Goal: Find specific page/section: Find specific page/section

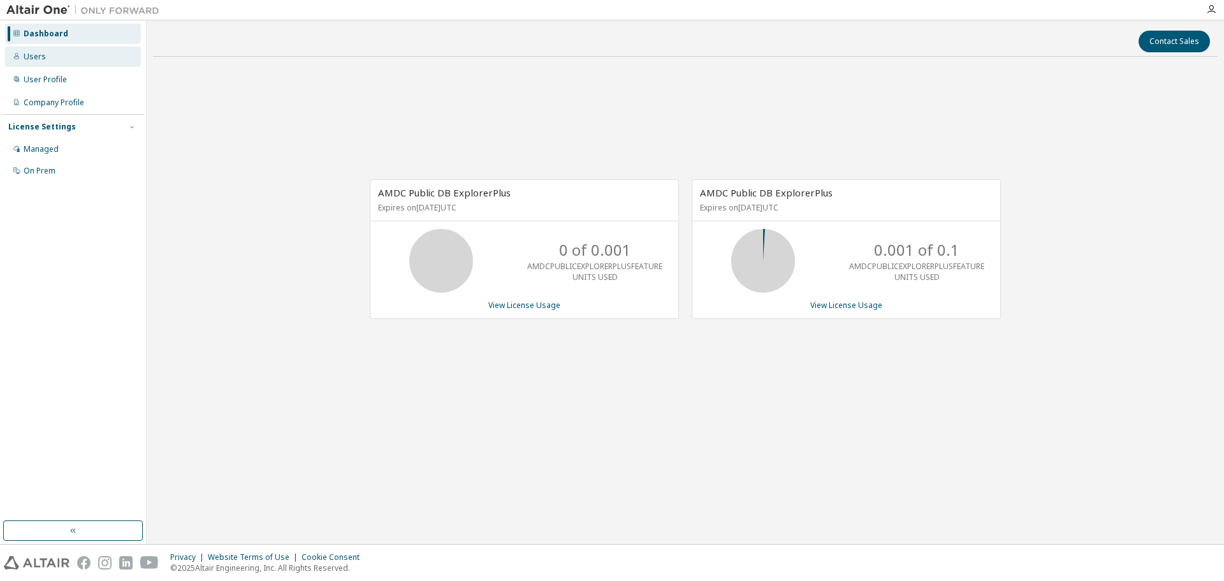
click at [62, 62] on div "Users" at bounding box center [73, 57] width 136 height 20
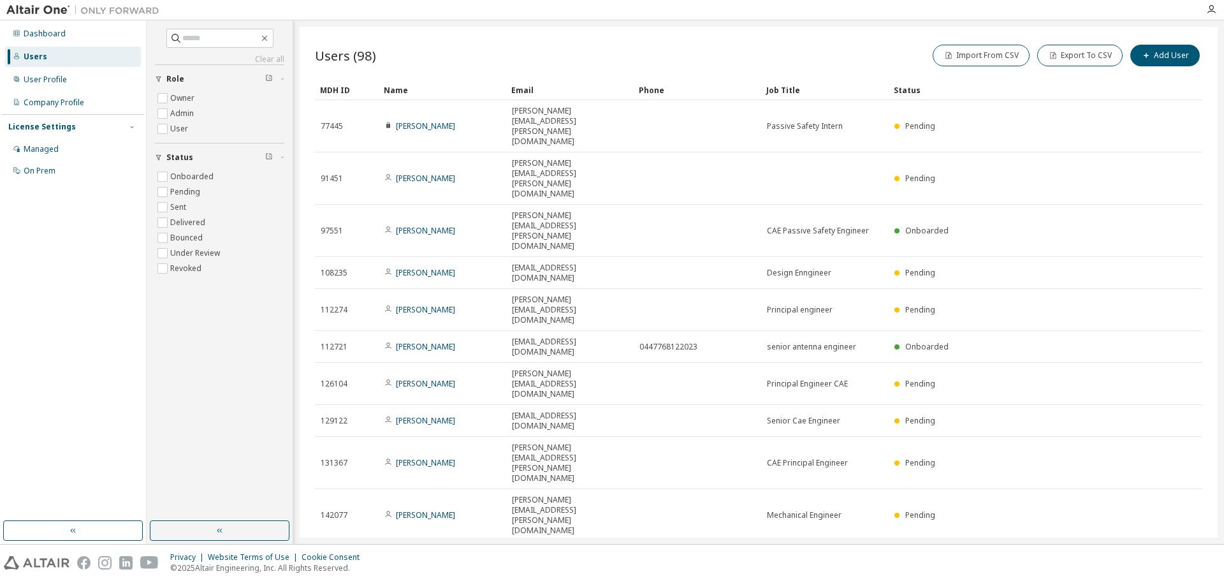
click at [1169, 553] on icon "button" at bounding box center [1170, 556] width 4 height 6
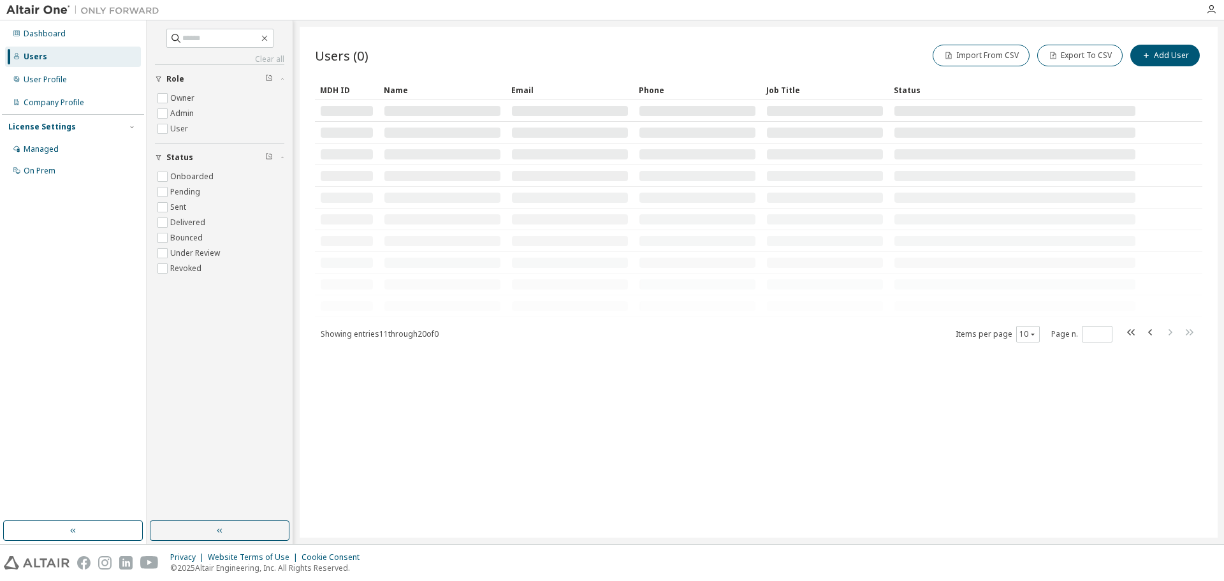
click at [1169, 334] on div "MDH ID Name Email Phone Job Title Status Showing entries 11 through 20 of 0 Ite…" at bounding box center [758, 211] width 887 height 263
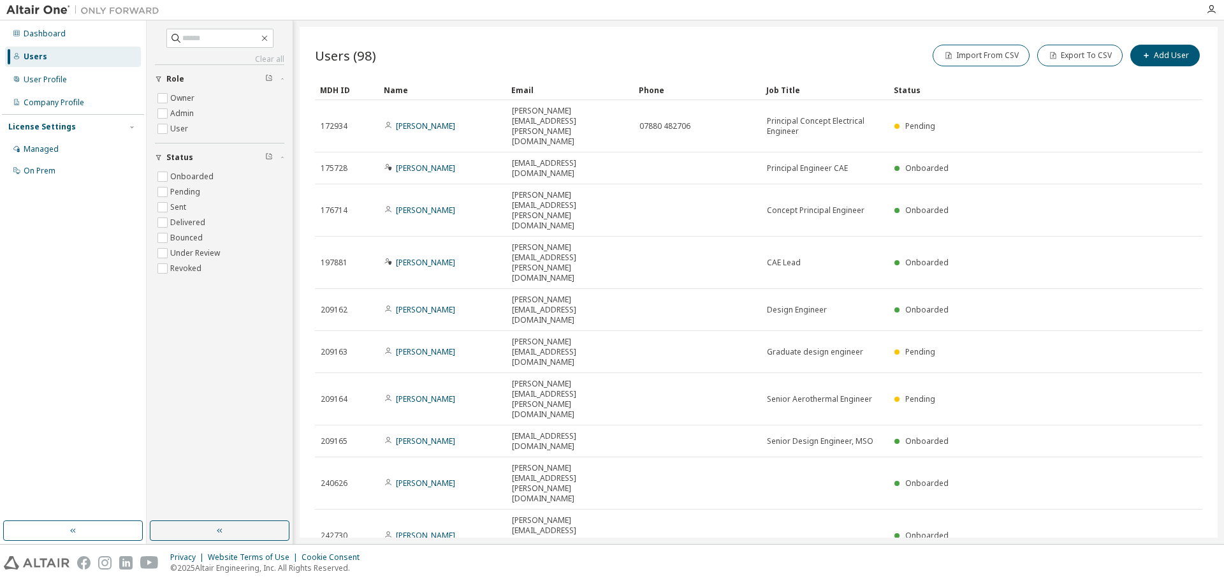
click at [1169, 334] on div "MDH ID Name Email Phone Job Title Status 172934 [PERSON_NAME] [PERSON_NAME][EMA…" at bounding box center [758, 334] width 887 height 508
click at [1151, 574] on icon "button" at bounding box center [1150, 577] width 4 height 6
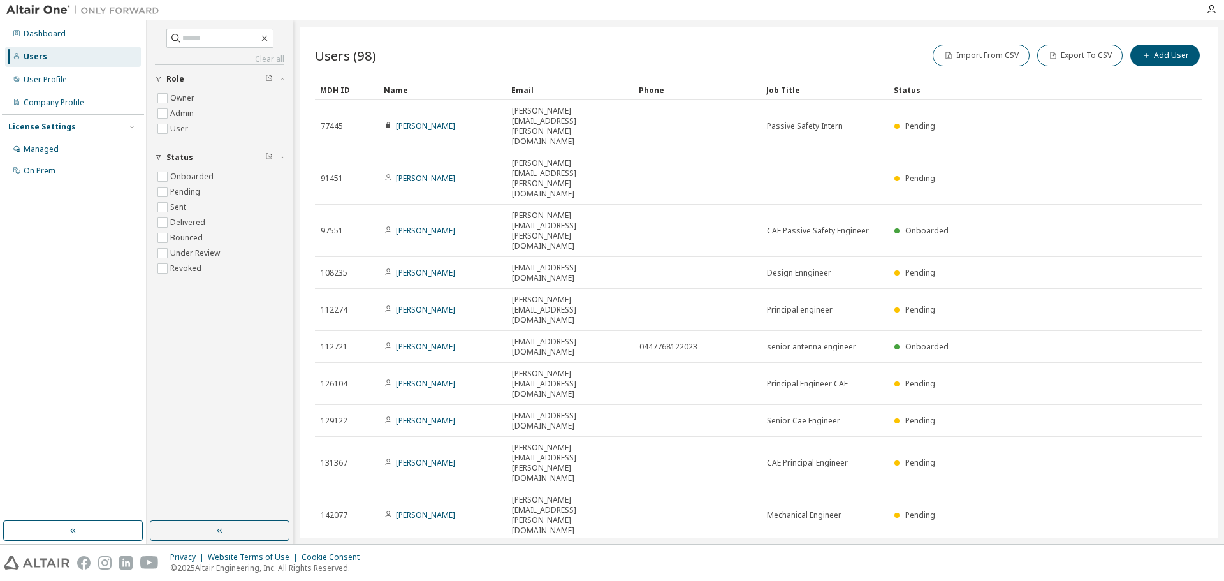
click at [1172, 553] on icon "button" at bounding box center [1170, 556] width 4 height 6
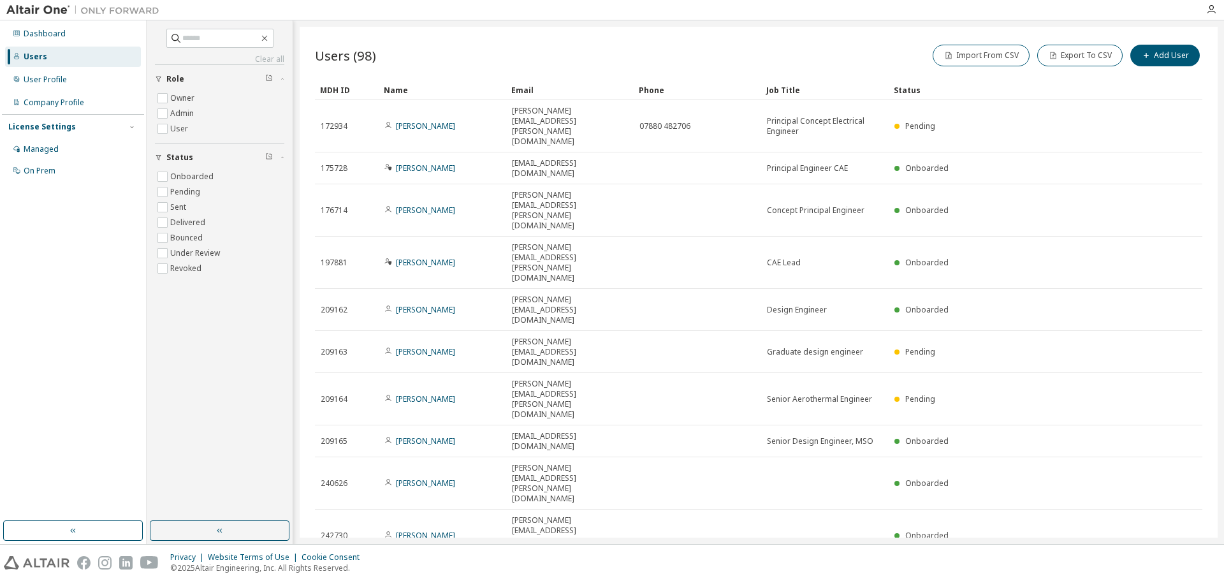
click at [1171, 569] on icon "button" at bounding box center [1169, 576] width 15 height 15
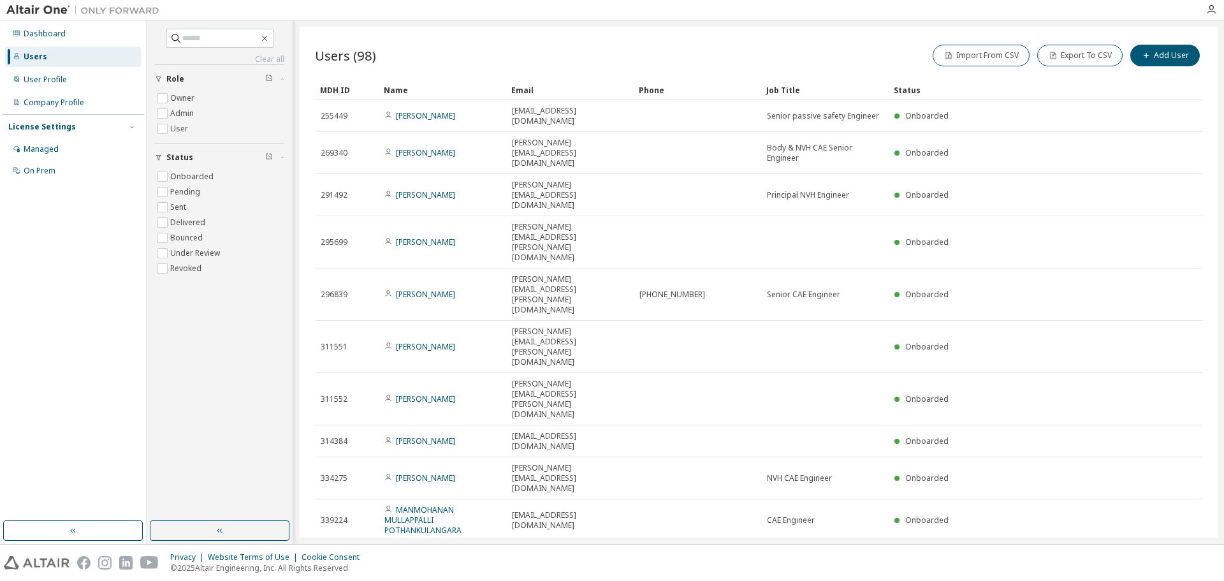
click at [1165, 549] on icon "button" at bounding box center [1169, 556] width 15 height 15
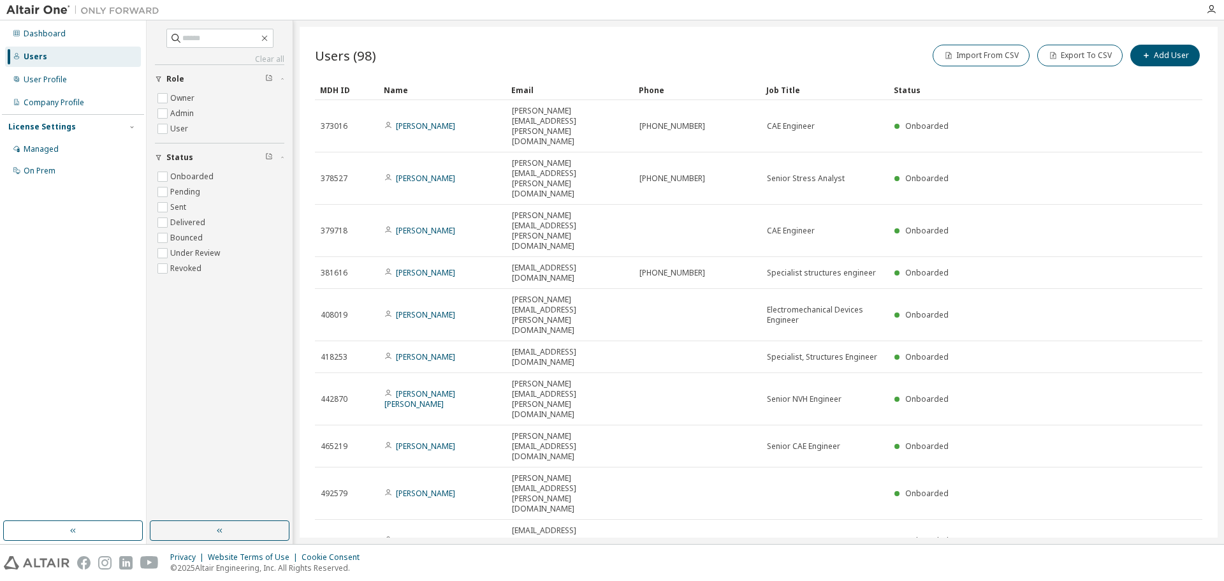
click at [1175, 569] on icon "button" at bounding box center [1169, 576] width 15 height 15
type input "*"
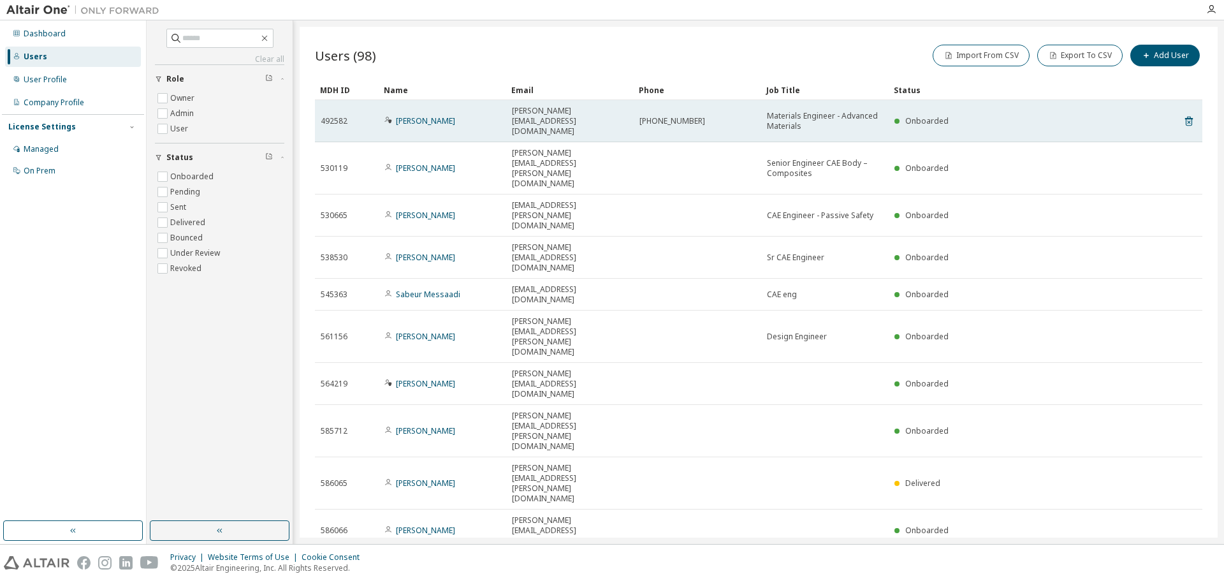
click at [380, 114] on td "[PERSON_NAME]" at bounding box center [442, 121] width 127 height 42
click at [408, 115] on link "[PERSON_NAME]" at bounding box center [425, 120] width 59 height 11
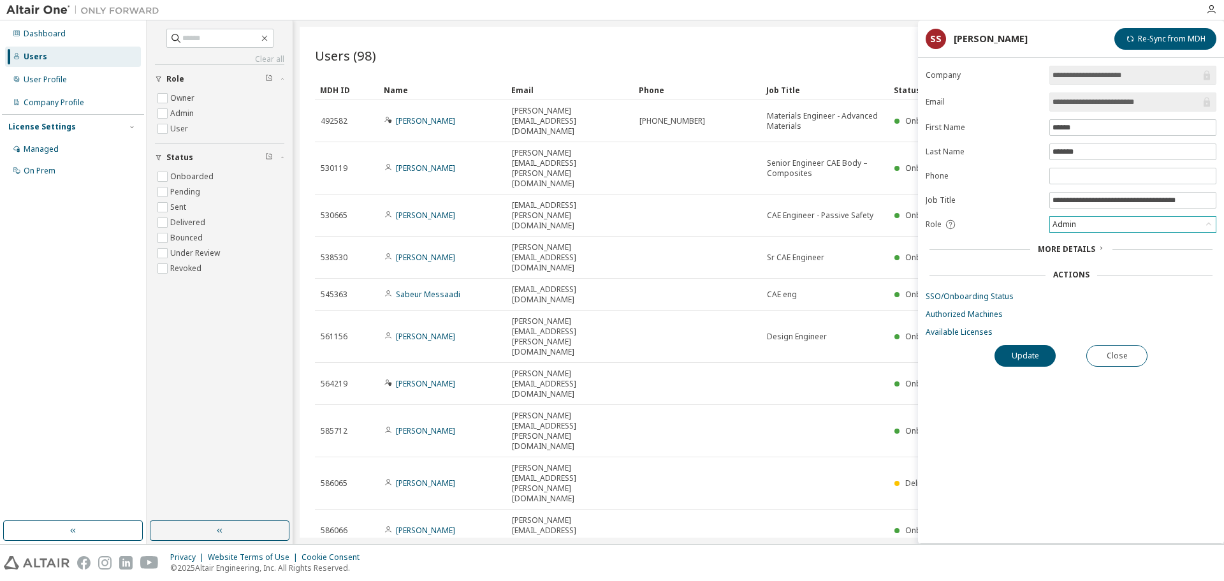
click at [1212, 225] on icon at bounding box center [1208, 224] width 13 height 13
